Goal: Find specific page/section: Find specific page/section

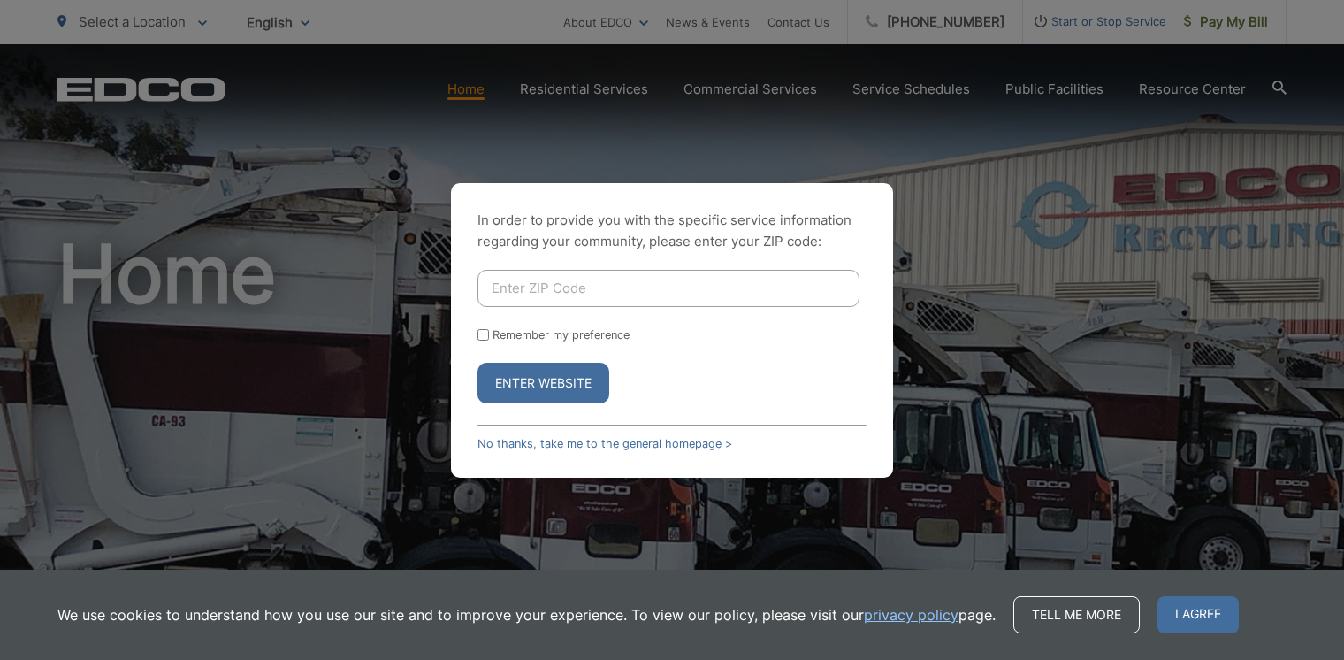
click at [568, 293] on input "Enter ZIP Code" at bounding box center [669, 288] width 382 height 37
type input "90815"
click at [484, 335] on input "Remember my preference" at bounding box center [483, 334] width 11 height 11
checkbox input "true"
click at [507, 370] on button "Enter Website" at bounding box center [544, 383] width 132 height 41
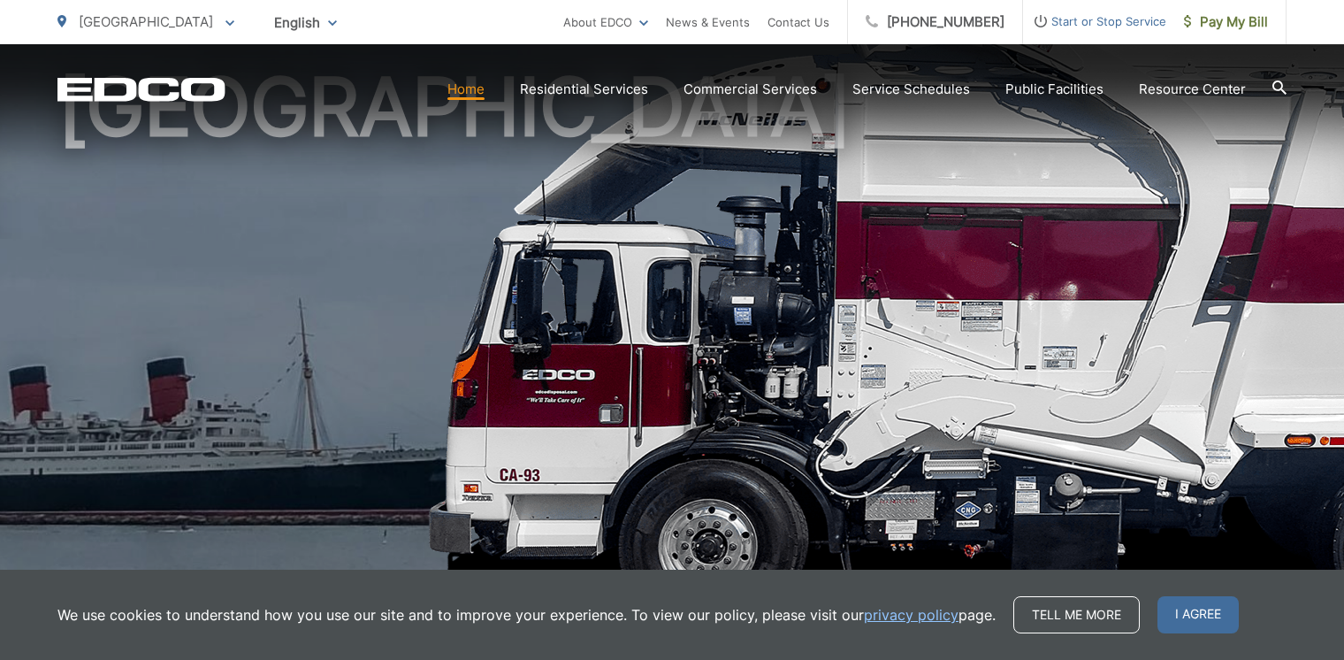
scroll to position [187, 0]
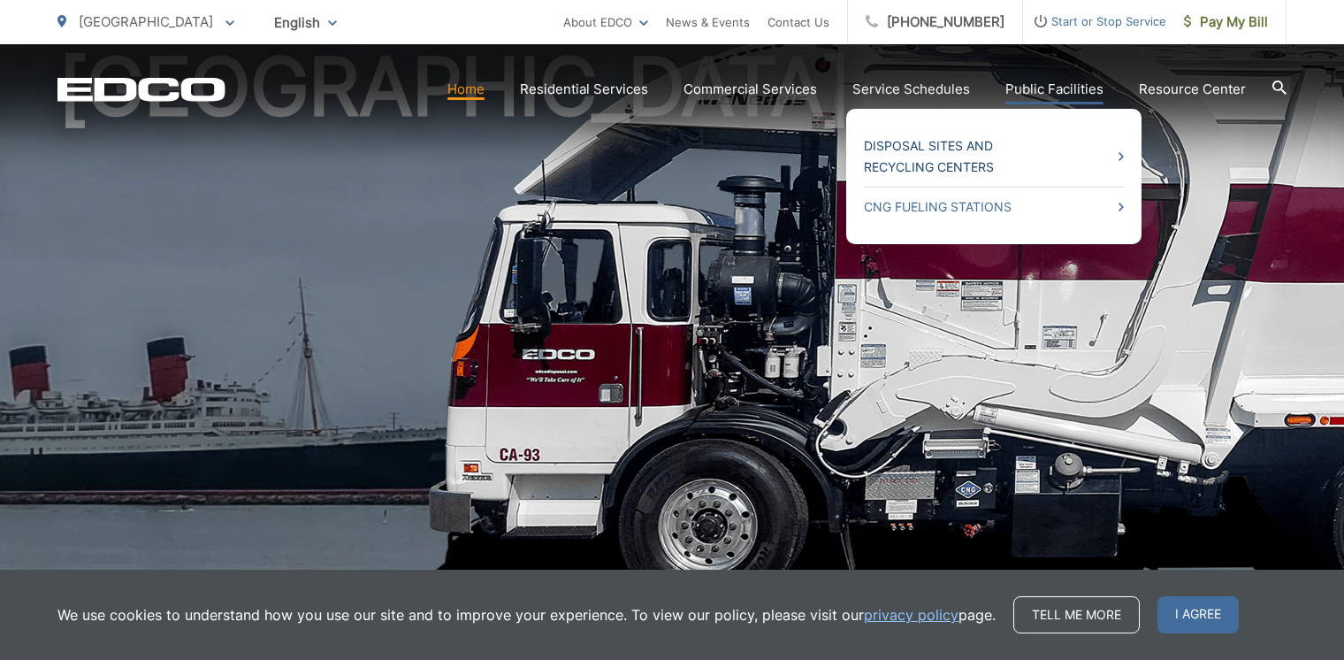
click at [936, 157] on link "Disposal Sites and Recycling Centers" at bounding box center [994, 156] width 260 height 42
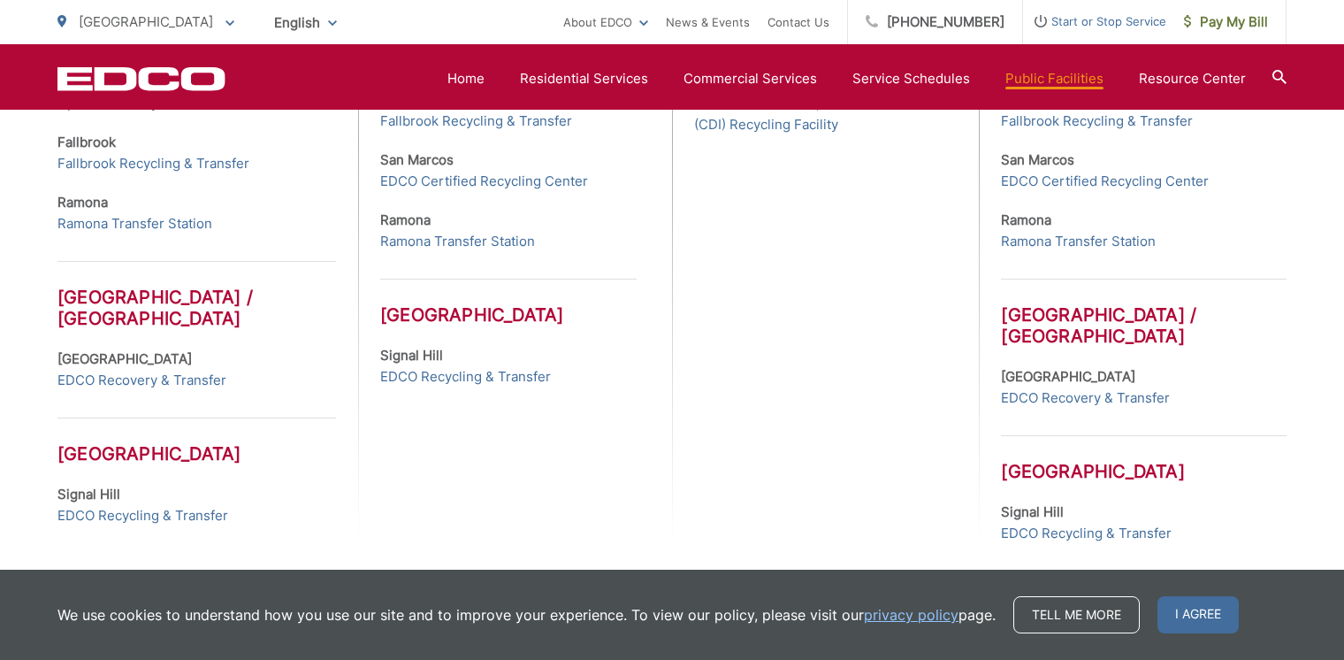
scroll to position [1005, 0]
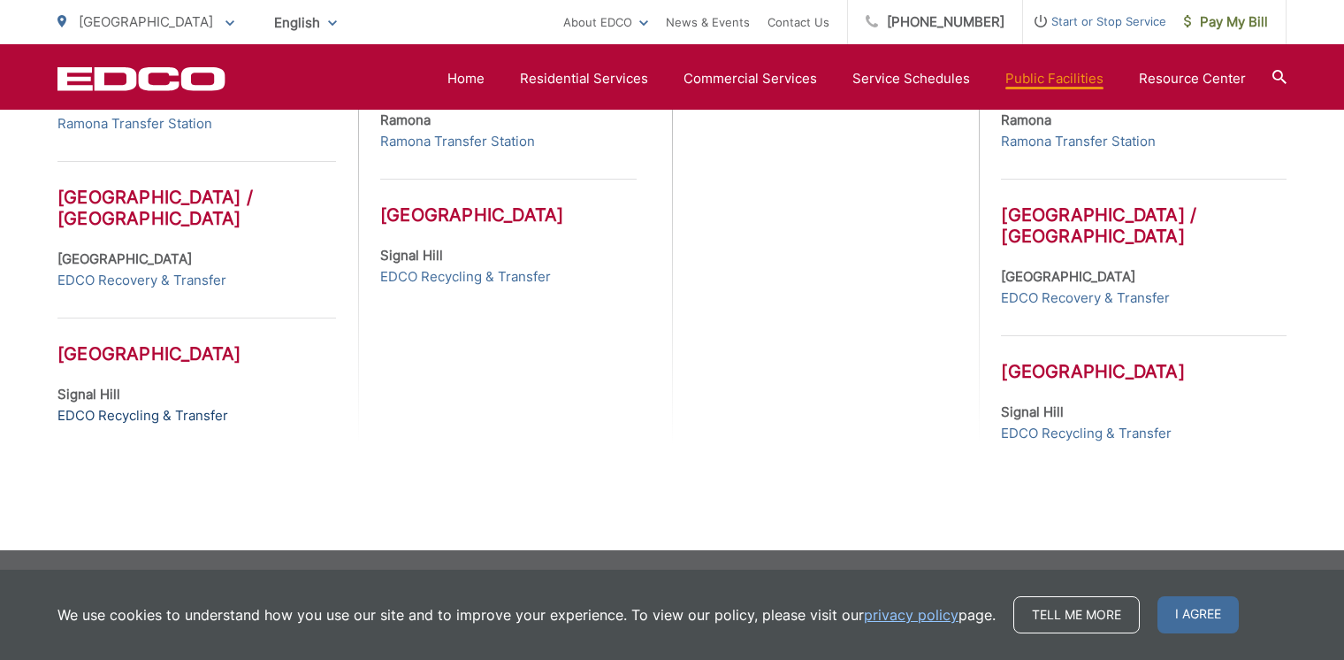
click at [122, 418] on link "EDCO Recycling & Transfer" at bounding box center [142, 415] width 171 height 21
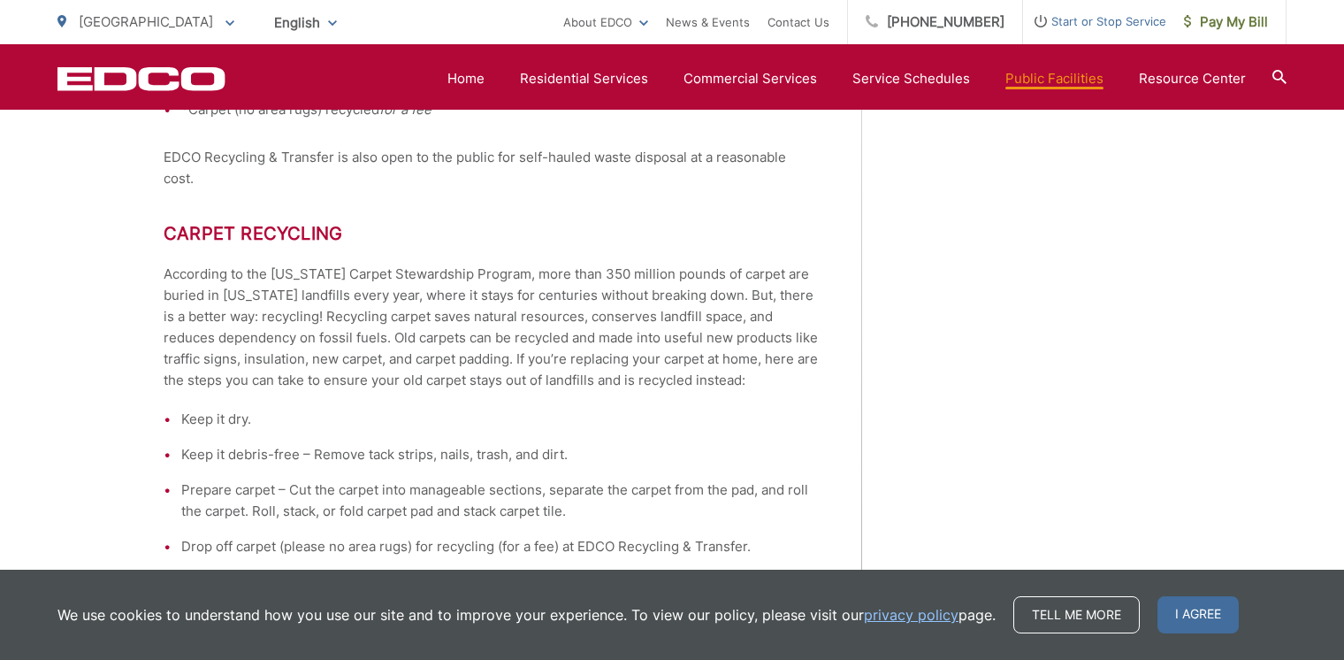
scroll to position [1197, 0]
